Goal: Information Seeking & Learning: Learn about a topic

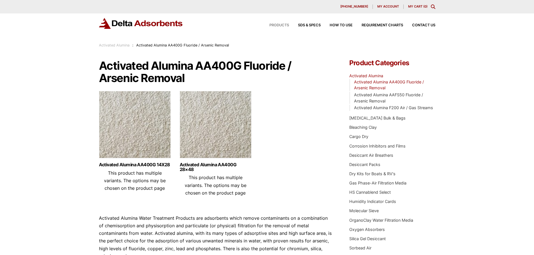
click at [283, 24] on span "Products" at bounding box center [279, 26] width 20 height 4
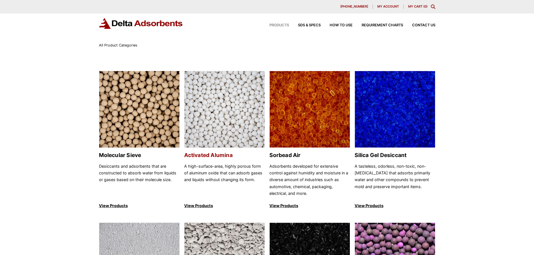
click at [236, 104] on img at bounding box center [225, 109] width 80 height 77
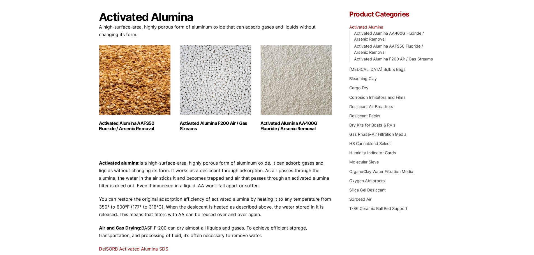
scroll to position [28, 0]
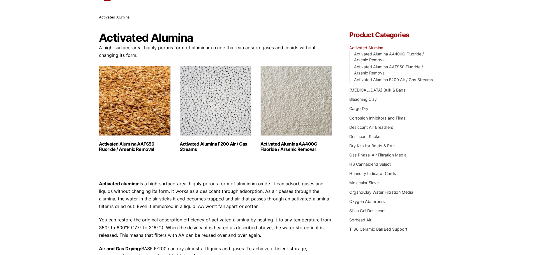
click at [305, 108] on img "Visit product category Activated Alumina AA400G Fluoride / Arsenic Removal" at bounding box center [296, 101] width 72 height 70
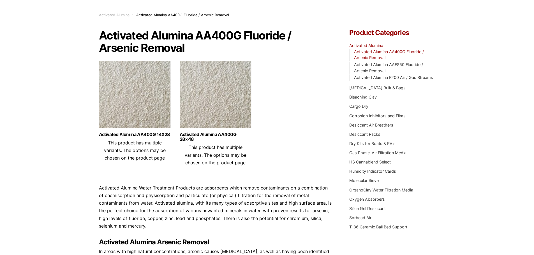
scroll to position [20, 0]
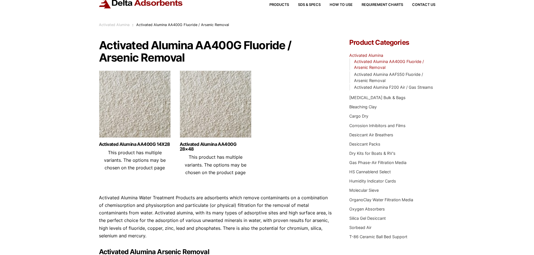
click at [218, 113] on img at bounding box center [216, 106] width 72 height 70
click at [132, 101] on img at bounding box center [135, 106] width 72 height 70
click at [385, 74] on link "Activated Alumina AAFS50 Fluoride / Arsenic Removal" at bounding box center [388, 77] width 69 height 11
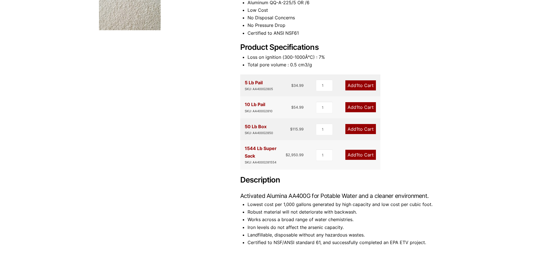
scroll to position [56, 0]
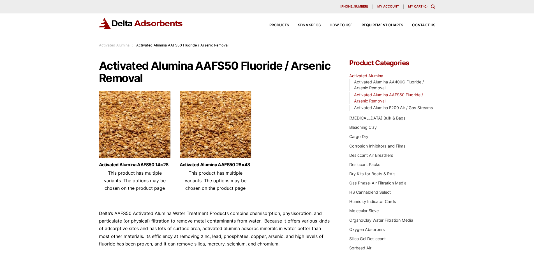
click at [214, 125] on img at bounding box center [216, 126] width 72 height 70
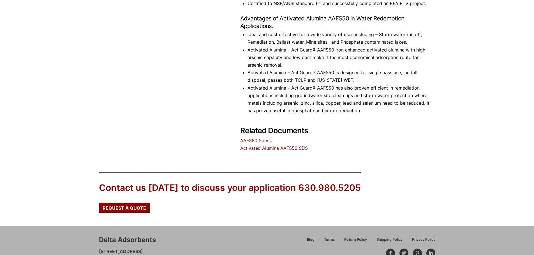
scroll to position [359, 0]
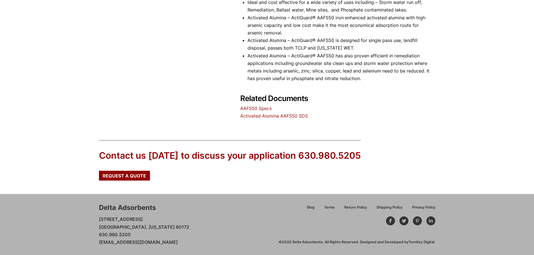
click at [257, 109] on link "AAFS50 Specs" at bounding box center [255, 109] width 31 height 6
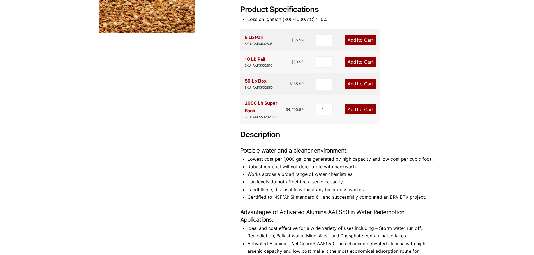
scroll to position [22, 0]
